Goal: Navigation & Orientation: Find specific page/section

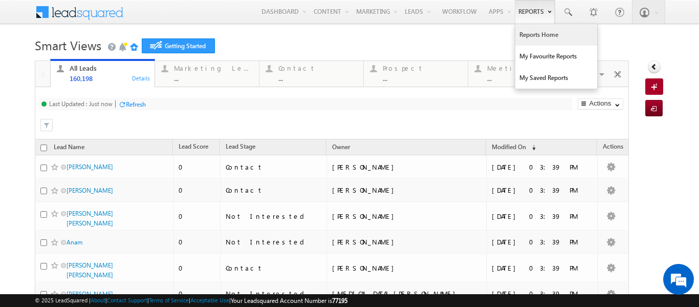
click at [525, 34] on link "Reports Home" at bounding box center [557, 35] width 82 height 22
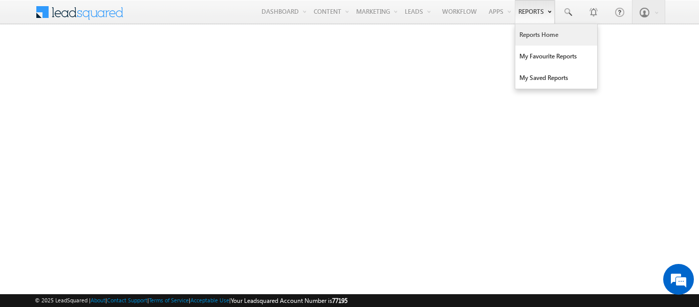
click at [531, 36] on link "Reports Home" at bounding box center [557, 35] width 82 height 22
